Goal: Transaction & Acquisition: Purchase product/service

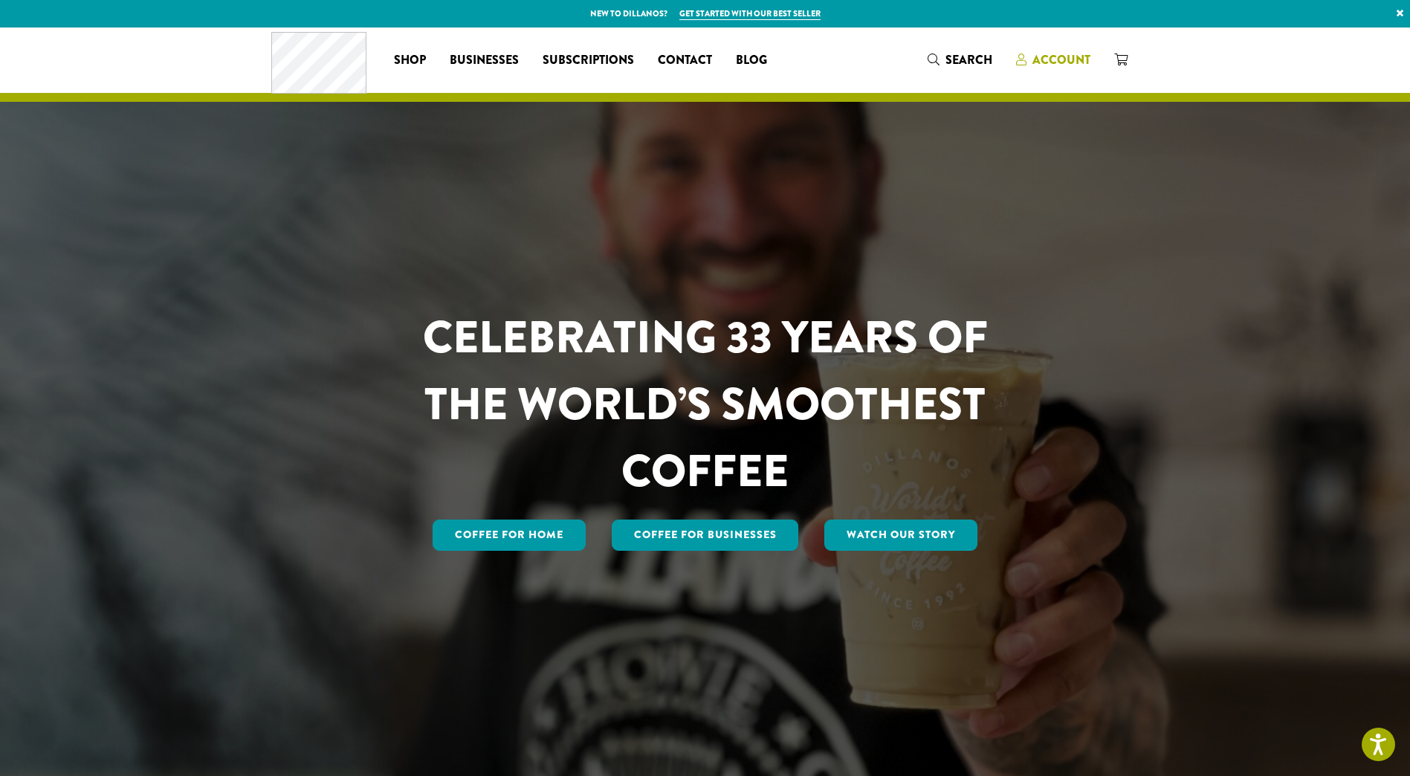
click at [1059, 65] on span "Account" at bounding box center [1061, 59] width 58 height 17
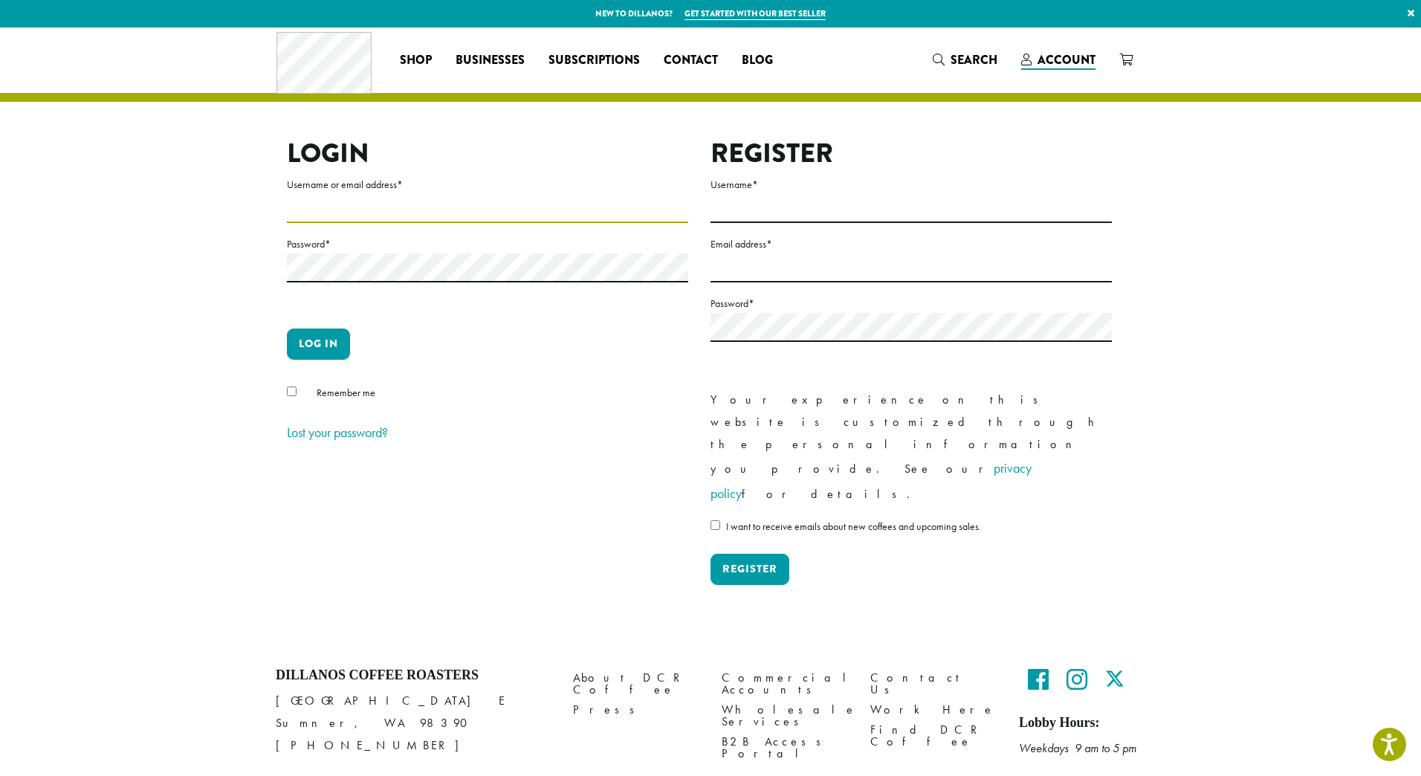
click at [430, 212] on input "Username or email address *" at bounding box center [487, 208] width 401 height 29
type input "**********"
click at [332, 351] on button "Log in" at bounding box center [318, 343] width 63 height 31
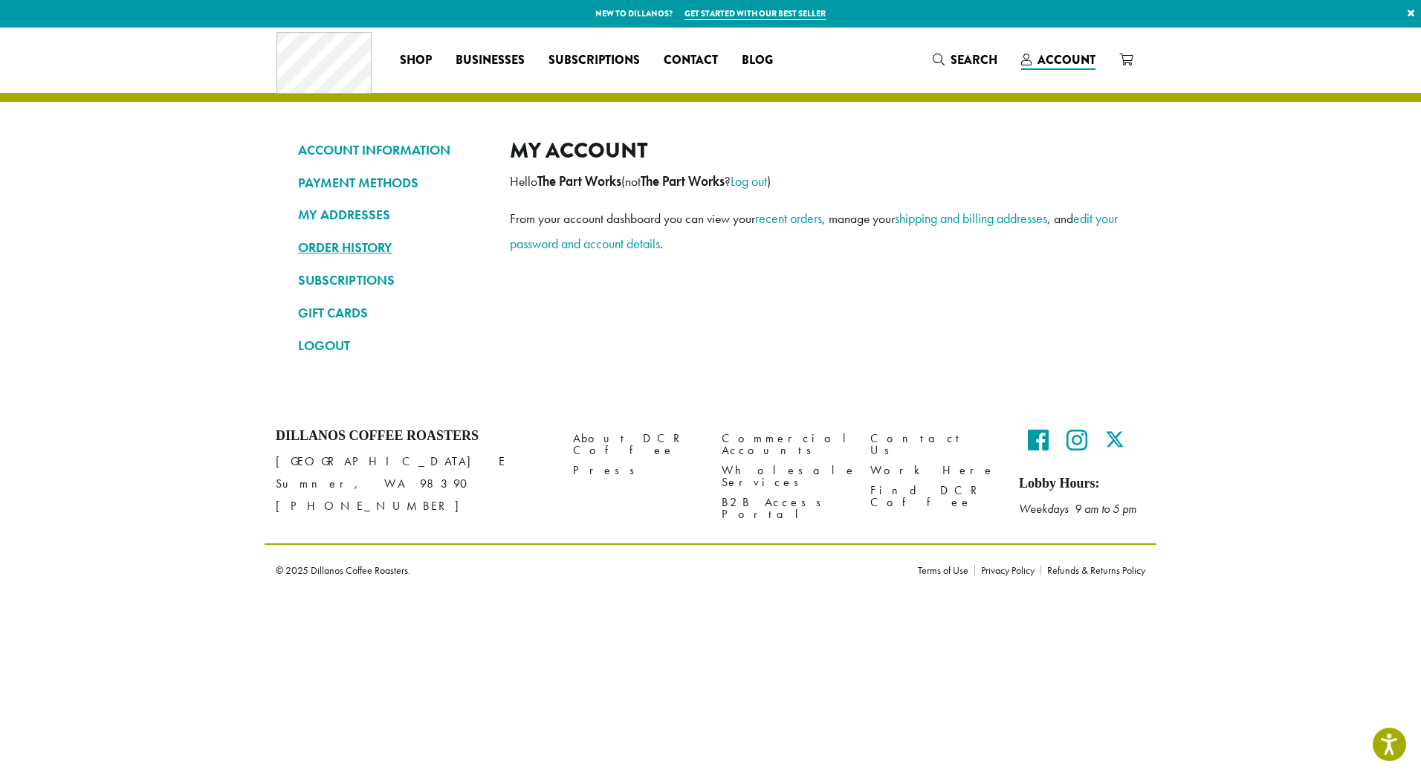
click at [379, 250] on link "ORDER HISTORY" at bounding box center [392, 247] width 189 height 25
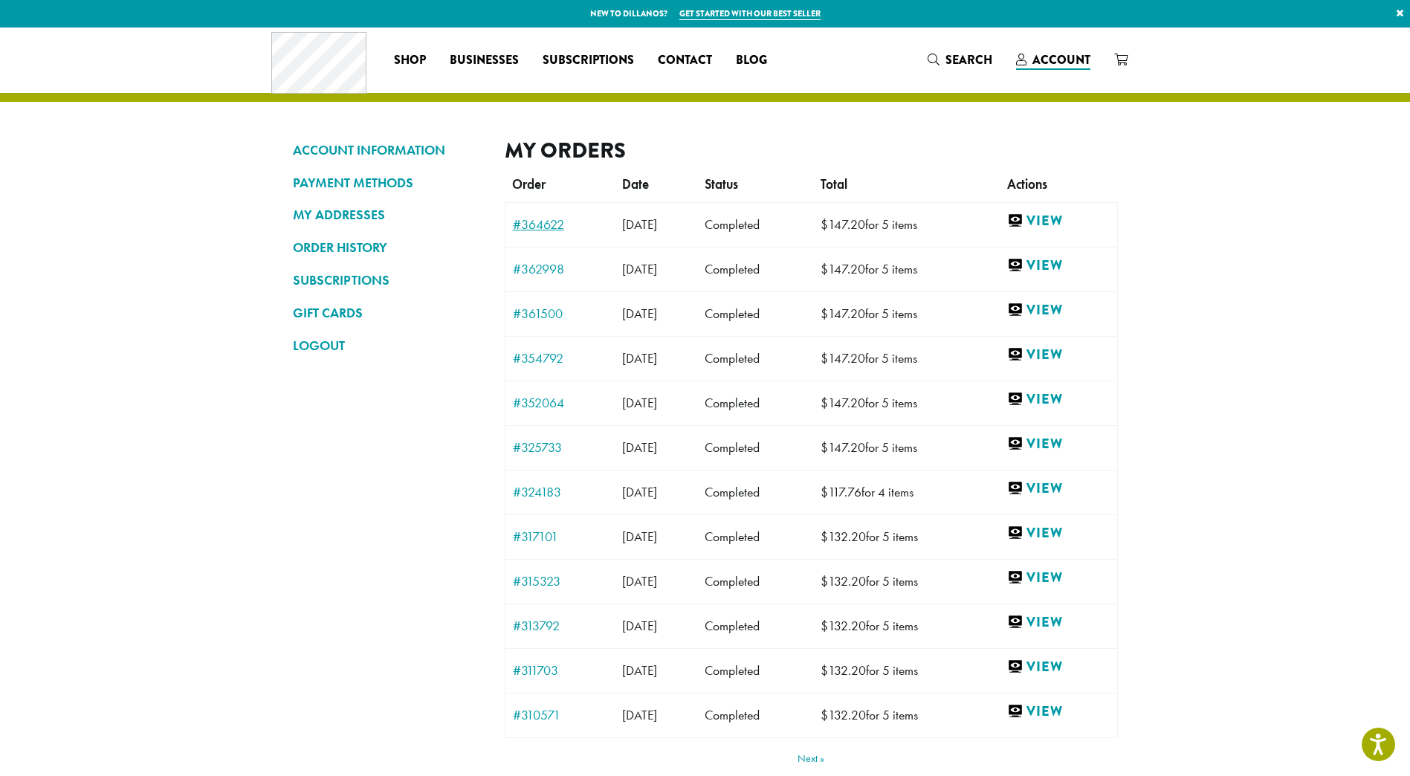
click at [551, 224] on link "#364622" at bounding box center [560, 224] width 95 height 13
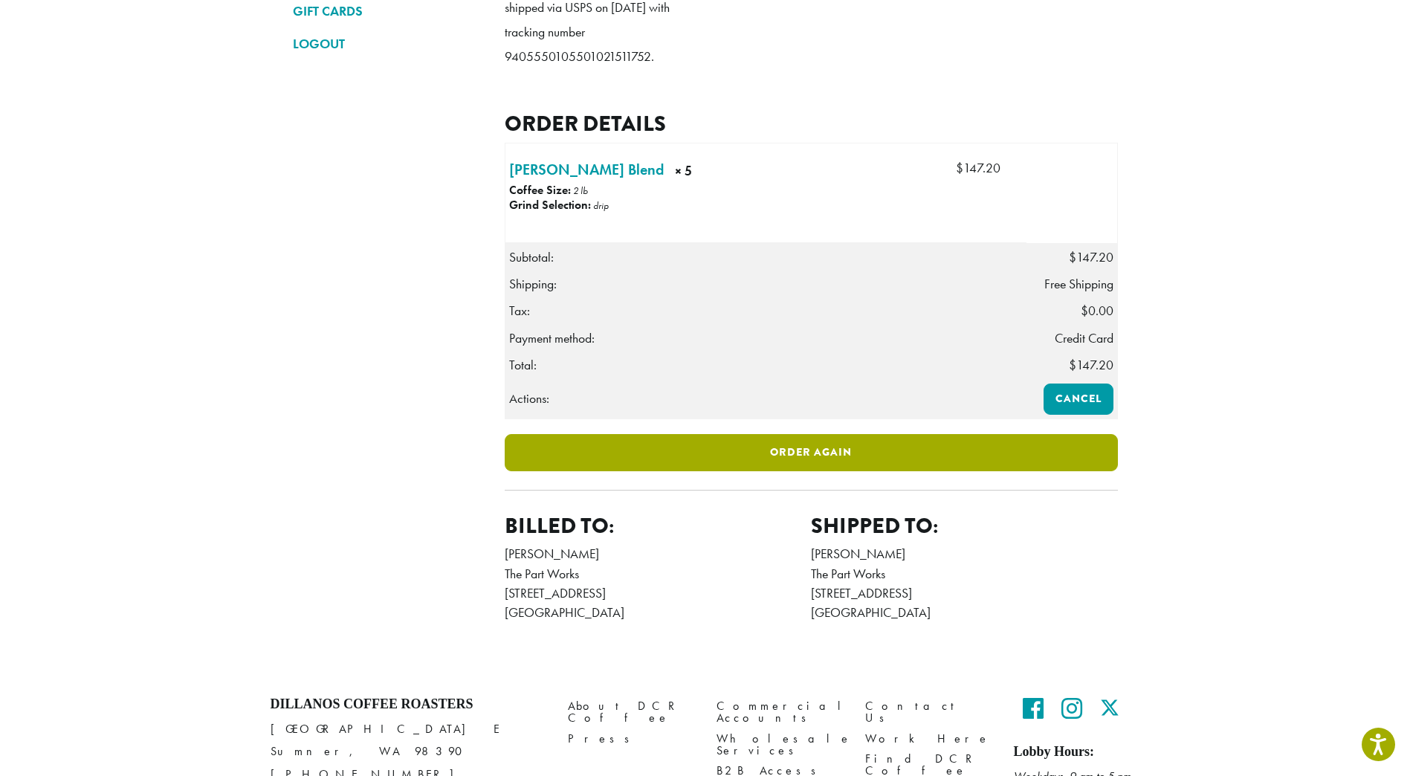
scroll to position [303, 0]
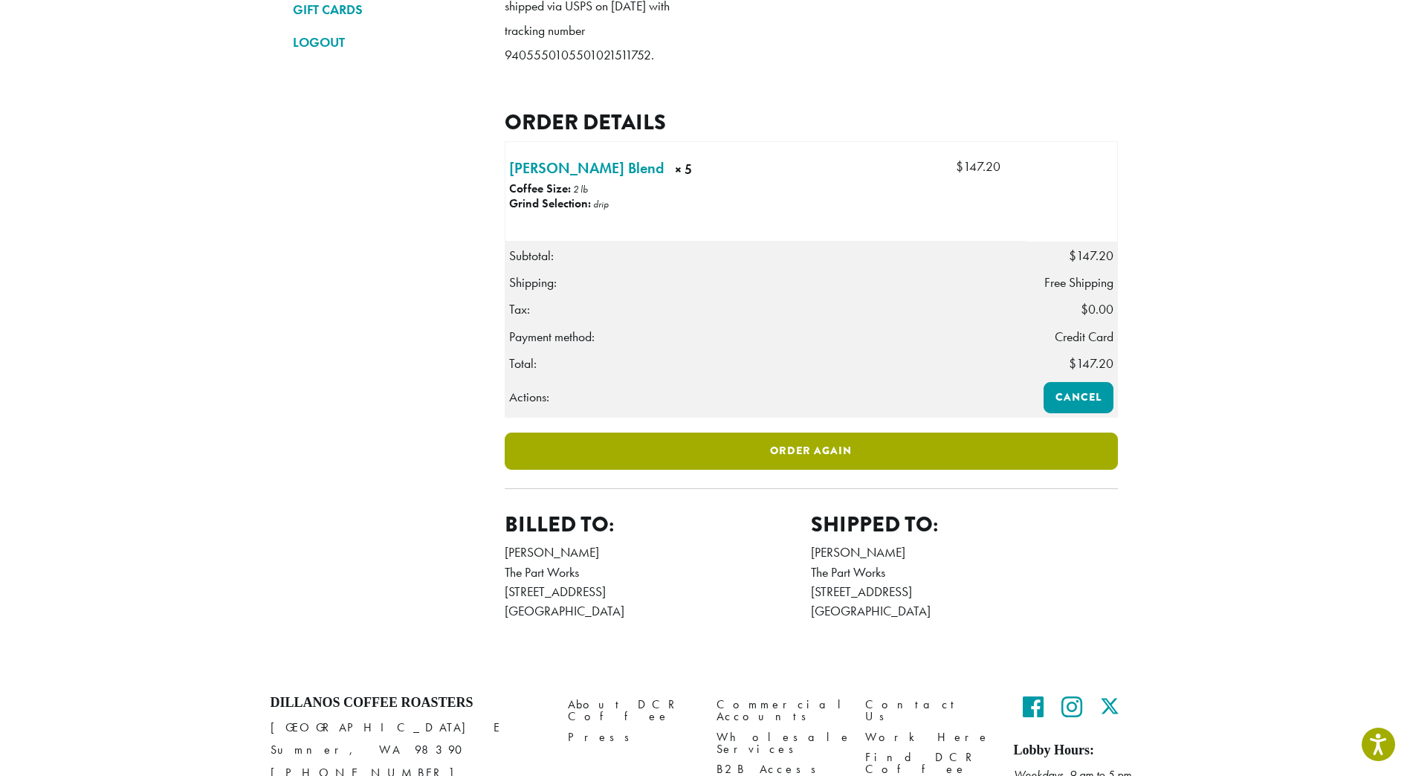
click at [768, 470] on link "Order again" at bounding box center [811, 451] width 613 height 37
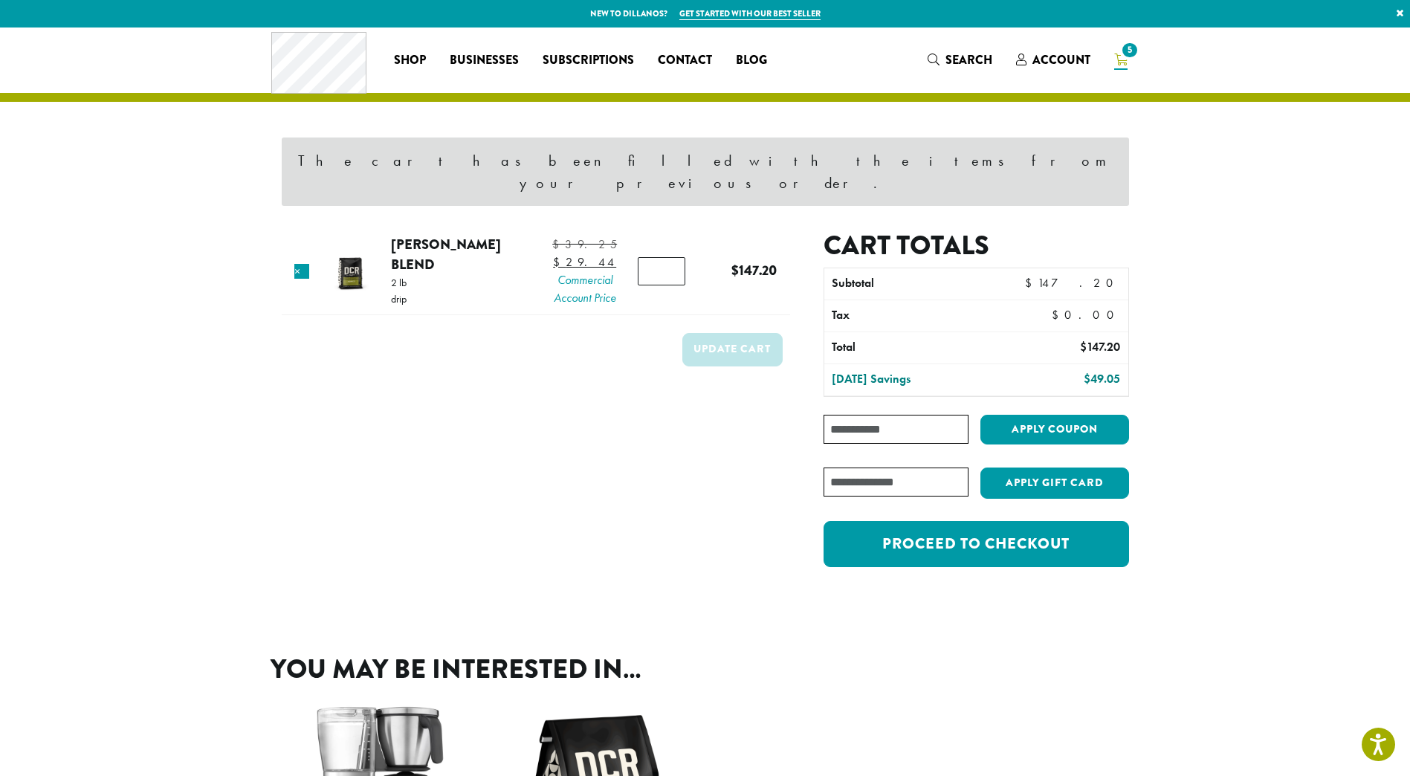
type input "*"
click at [673, 257] on input "*" at bounding box center [662, 271] width 48 height 28
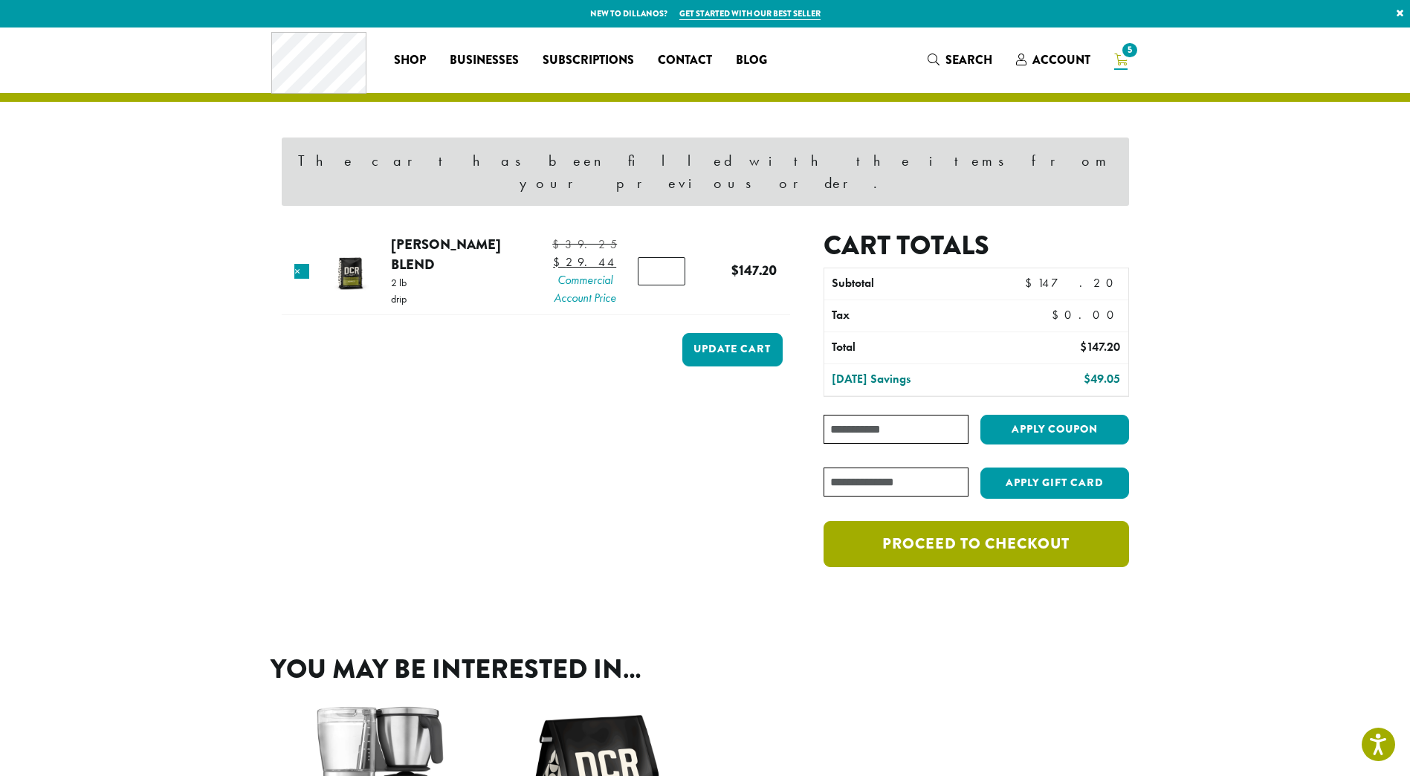
click at [1052, 531] on link "Proceed to checkout" at bounding box center [975, 544] width 305 height 46
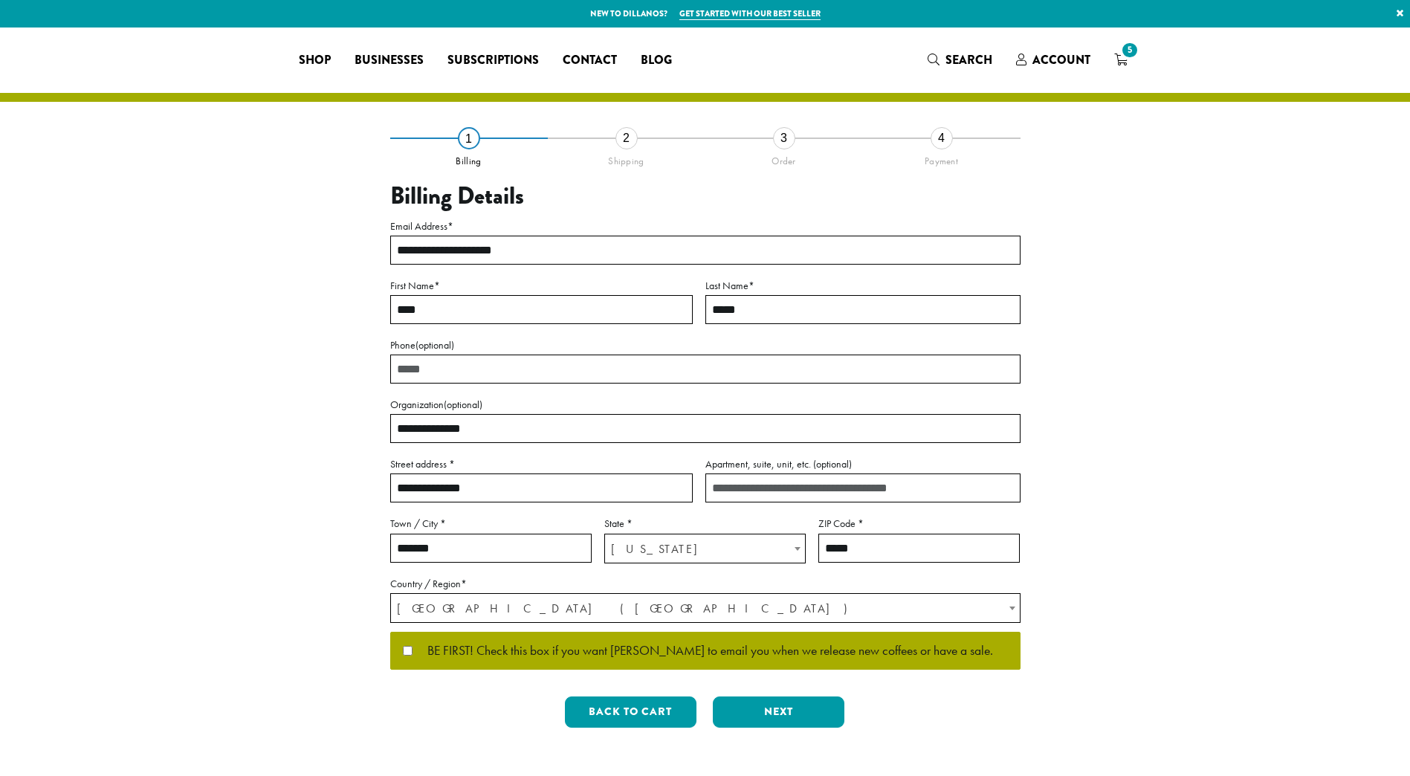
select select "**"
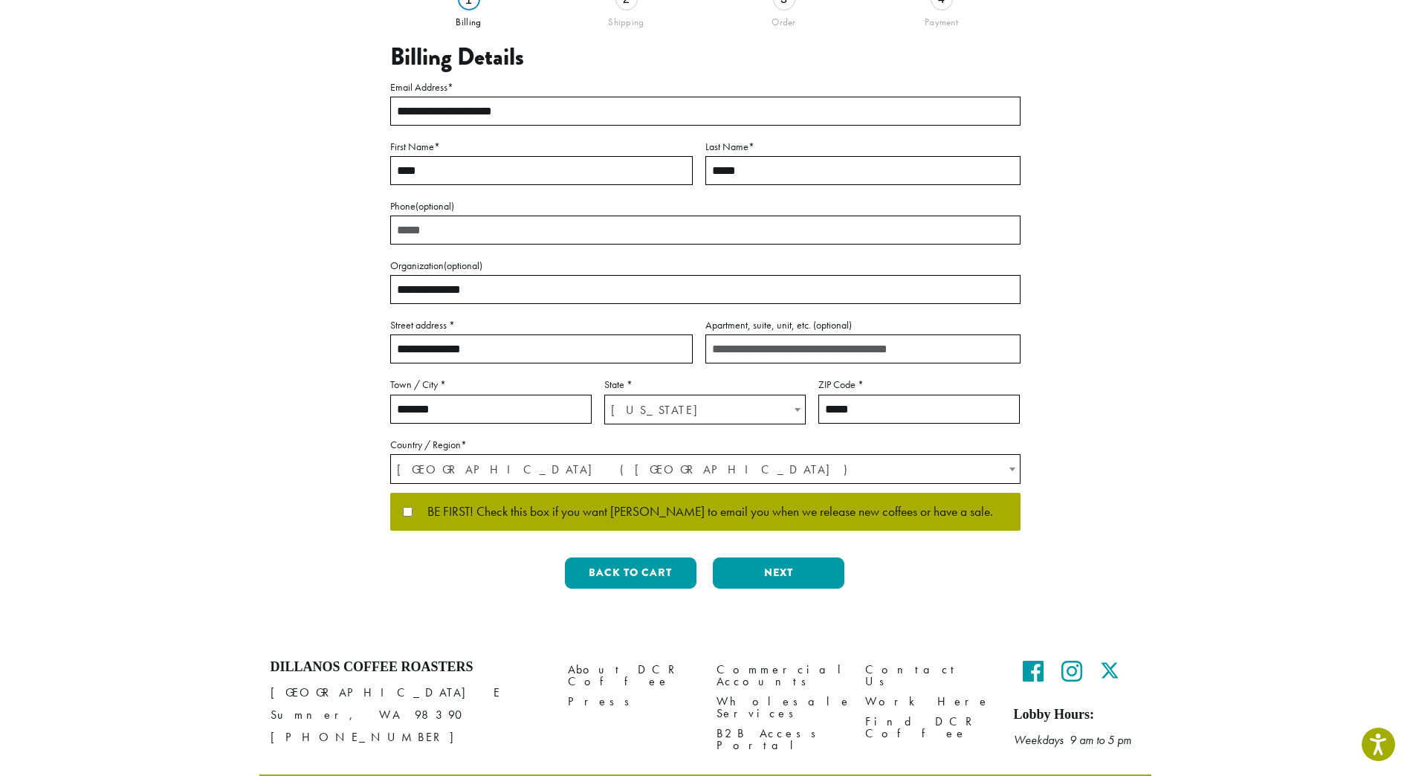
scroll to position [189, 0]
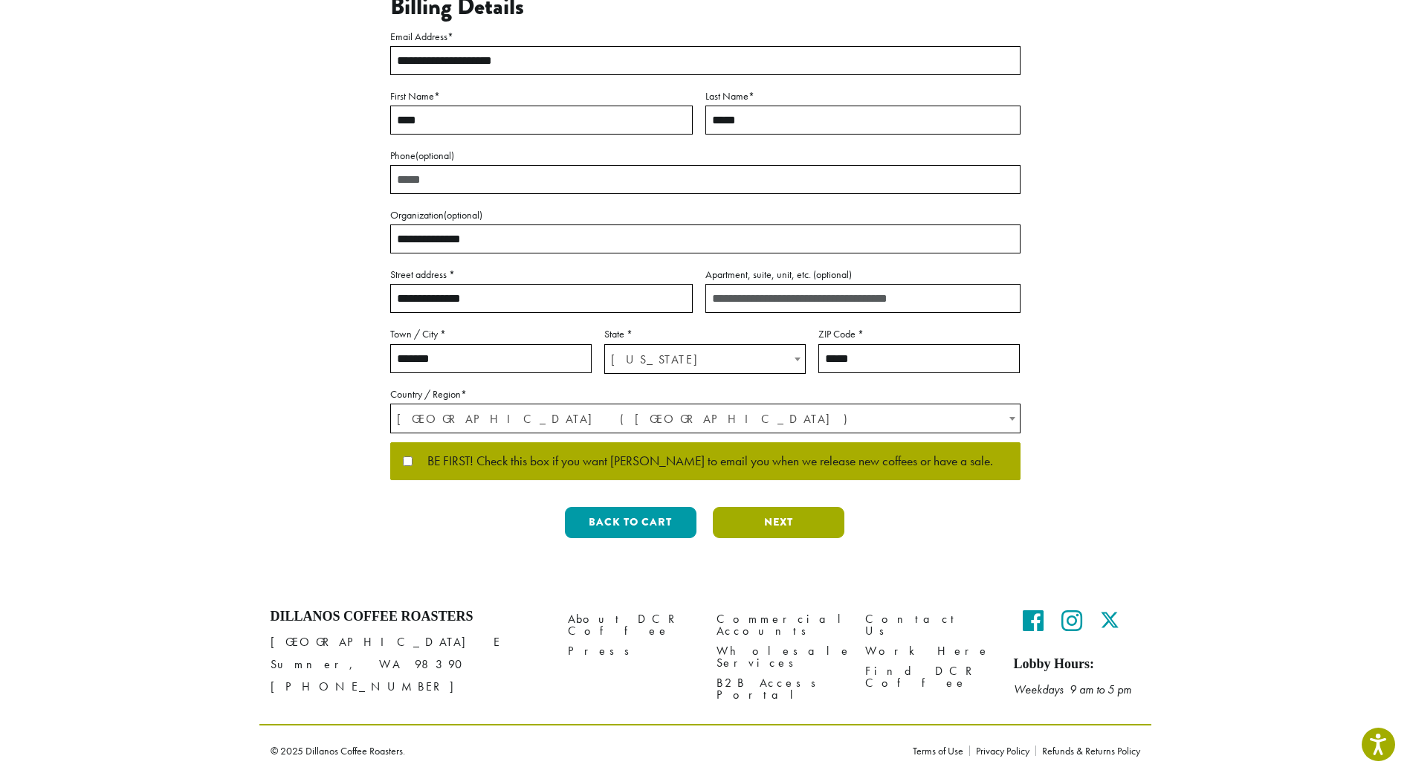
click at [757, 525] on button "Next" at bounding box center [779, 522] width 132 height 31
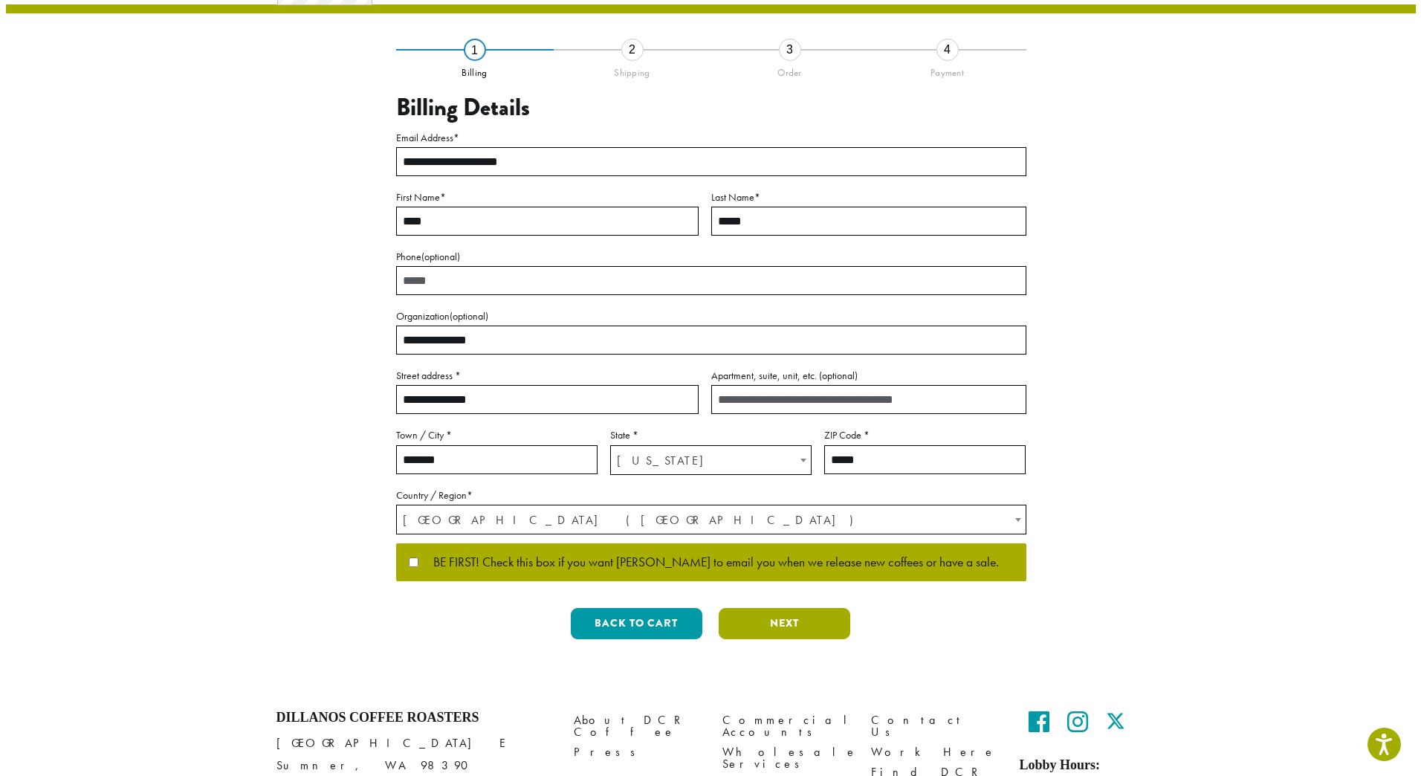
scroll to position [0, 0]
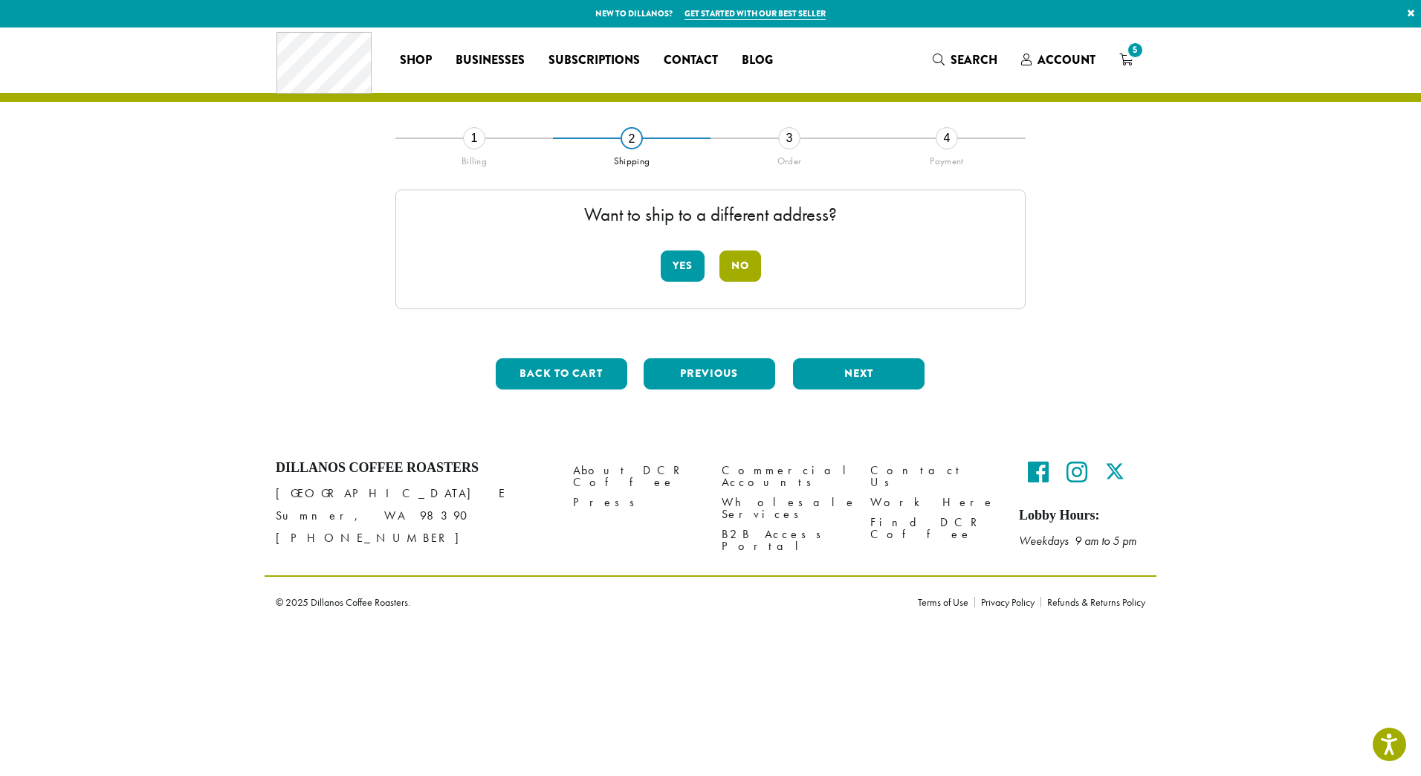
click at [754, 264] on button "No" at bounding box center [740, 265] width 42 height 31
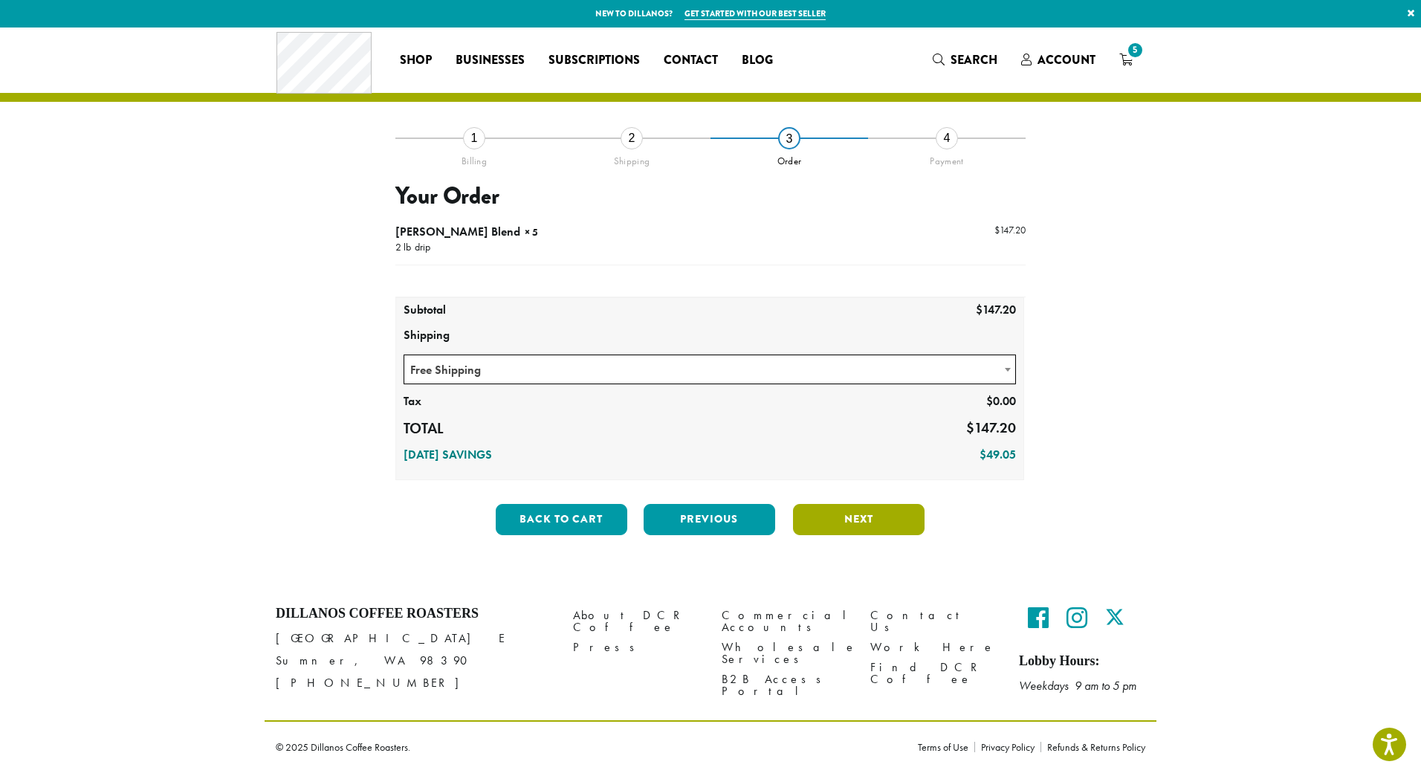
click at [830, 514] on button "Next" at bounding box center [859, 519] width 132 height 31
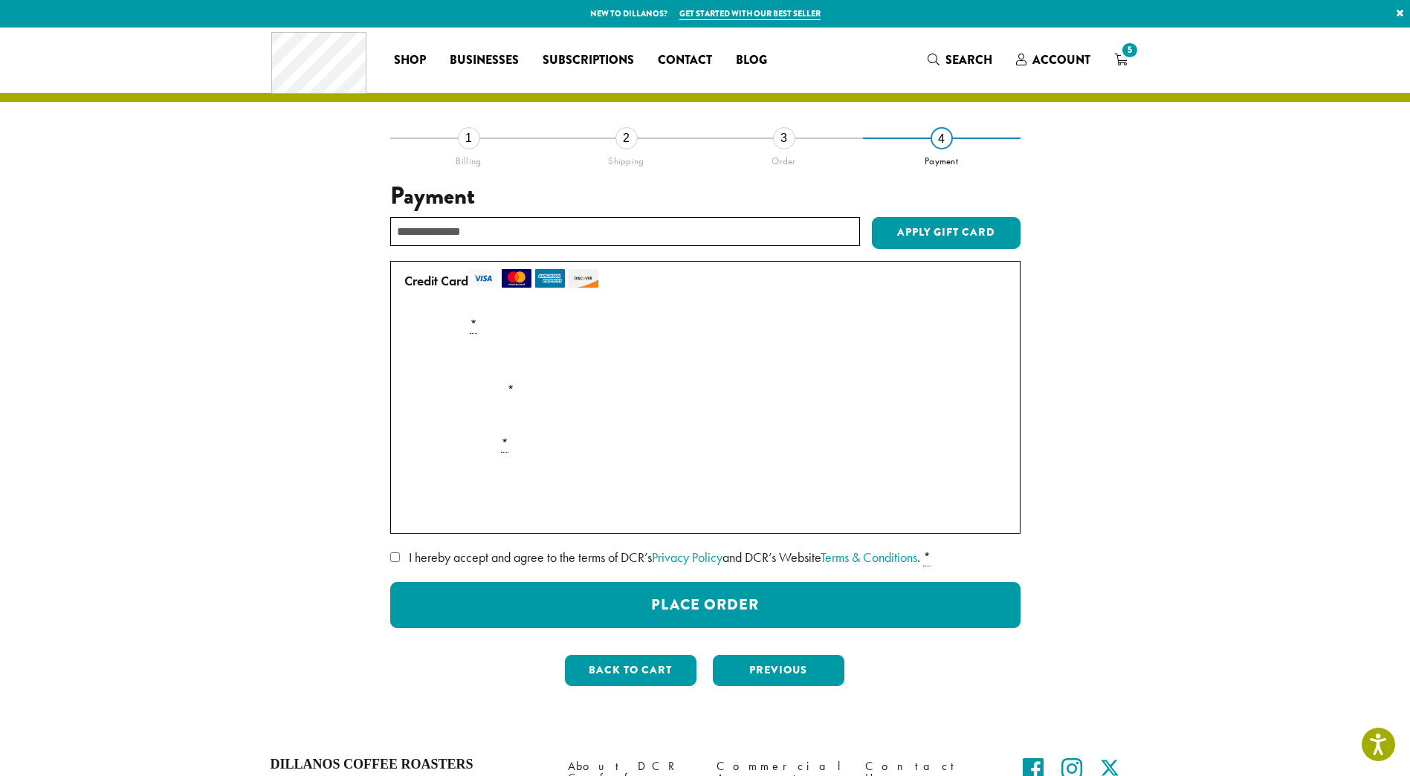
click at [1175, 341] on section "**********" at bounding box center [705, 380] width 1410 height 706
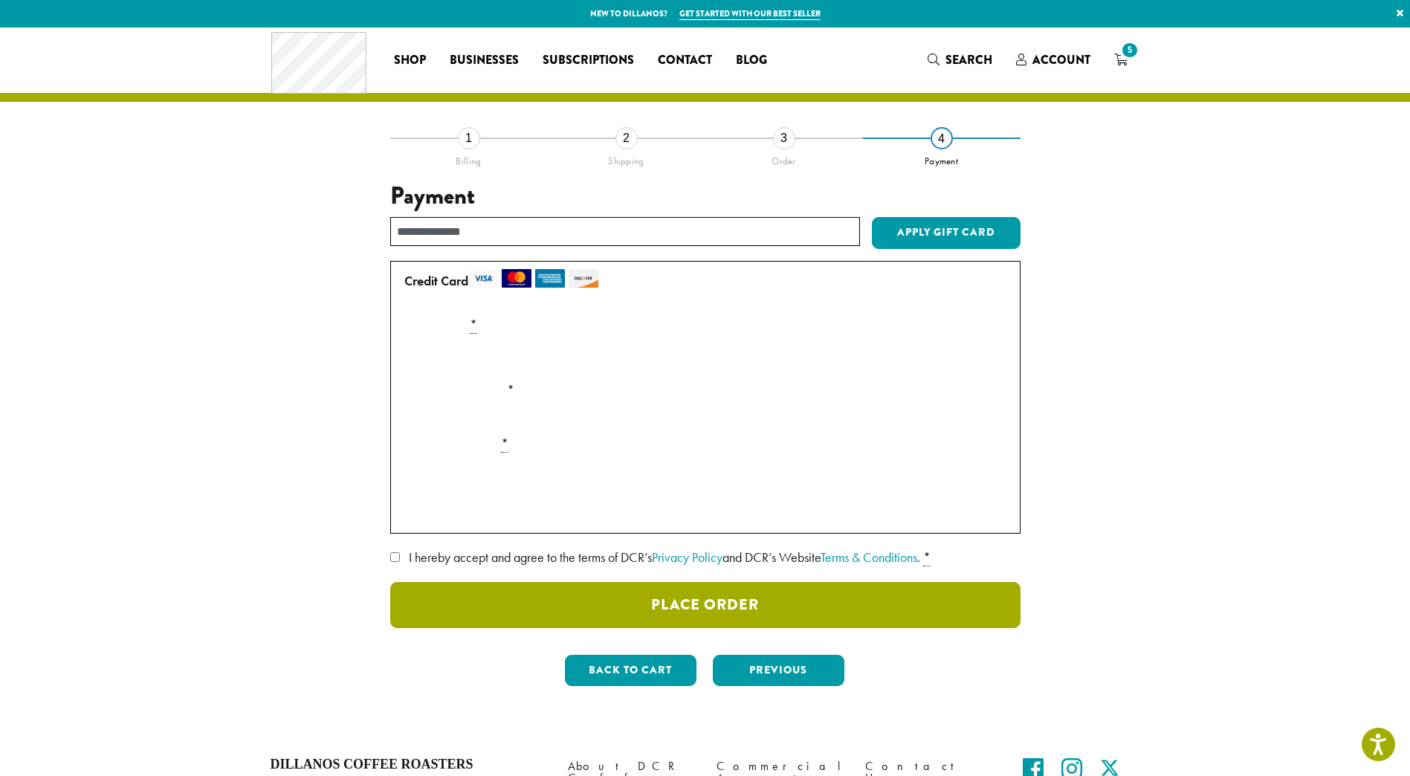
click at [582, 607] on button "Place Order" at bounding box center [705, 605] width 630 height 46
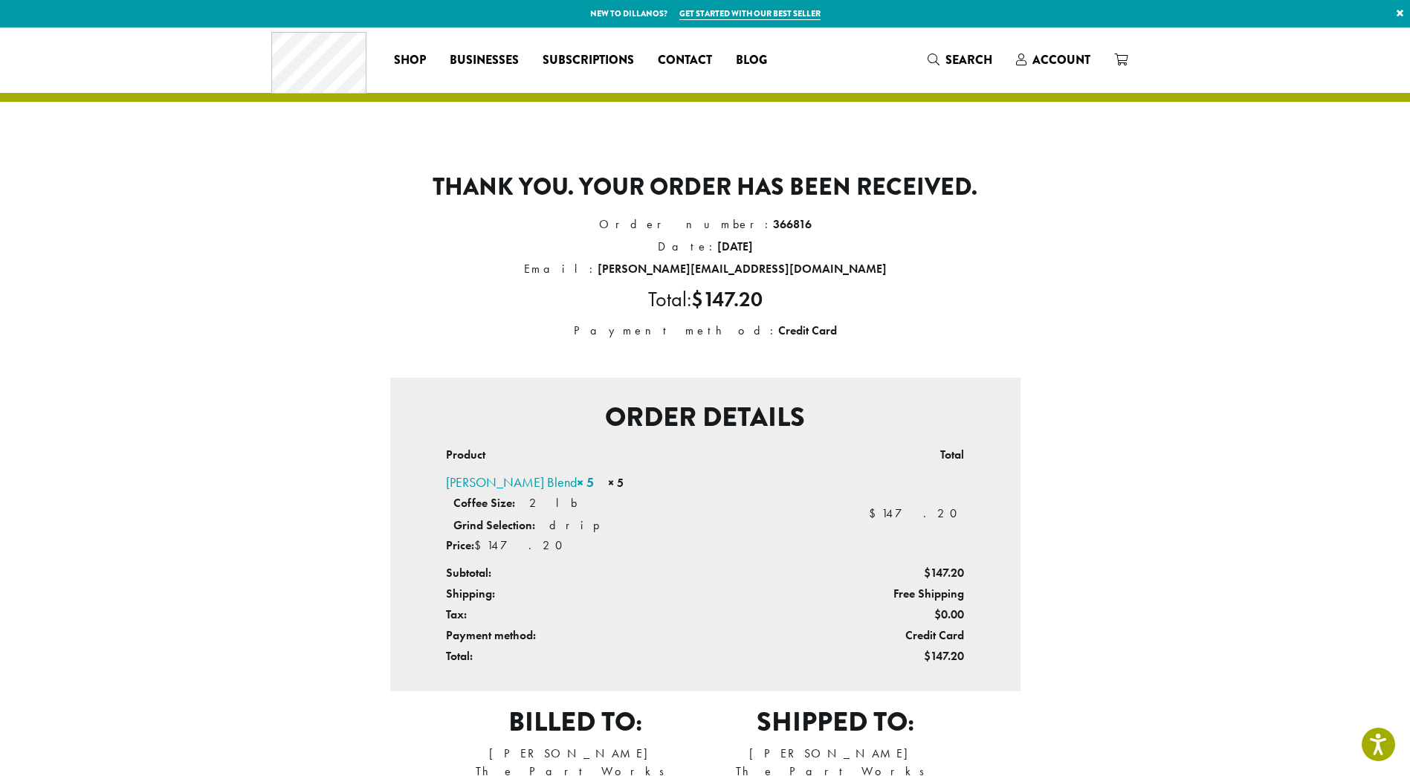
click at [1043, 295] on div "Thank you. Your order has been received. Order number: 366816 Date: [DATE] Emai…" at bounding box center [705, 515] width 847 height 757
